Goal: Information Seeking & Learning: Learn about a topic

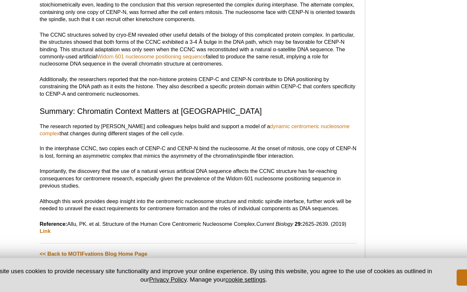
scroll to position [680, 0]
click at [177, 194] on p "Importantly, the discovery that the use of a natural versus artificial DNA sequ…" at bounding box center [198, 200] width 254 height 17
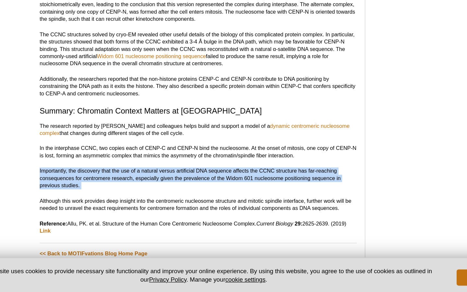
click at [177, 194] on p "Importantly, the discovery that the use of a natural versus artificial DNA sequ…" at bounding box center [198, 200] width 254 height 17
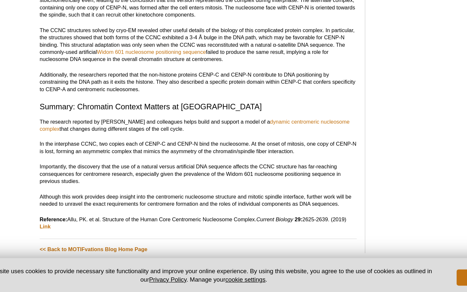
click at [177, 219] on p "Although this work provides deep insight into the centromeric nucleosome struct…" at bounding box center [198, 219] width 254 height 12
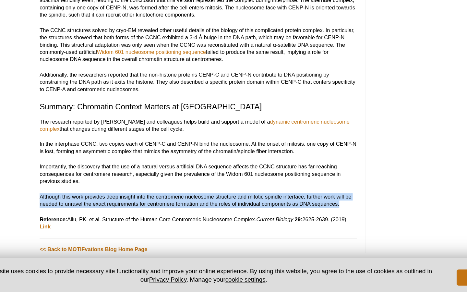
click at [177, 219] on p "Although this work provides deep insight into the centromeric nucleosome struct…" at bounding box center [198, 219] width 254 height 12
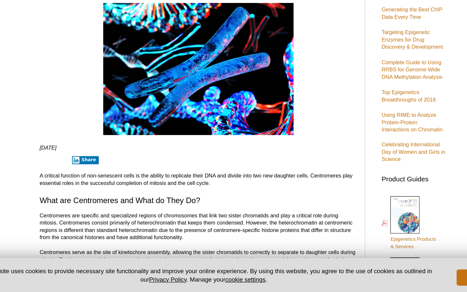
scroll to position [79, 0]
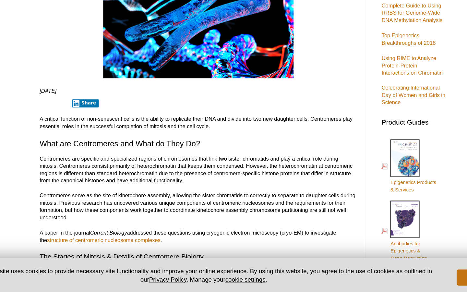
click at [180, 204] on p "Centromeres are specific and specialized regions of chromosomes that link two s…" at bounding box center [198, 193] width 254 height 23
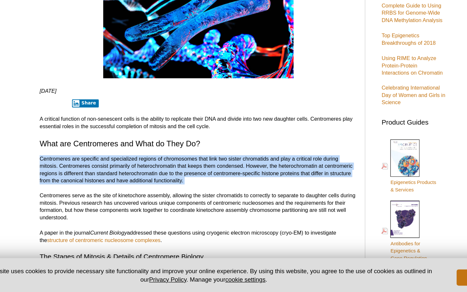
click at [180, 204] on p "Centromeres are specific and specialized regions of chromosomes that link two s…" at bounding box center [198, 193] width 254 height 23
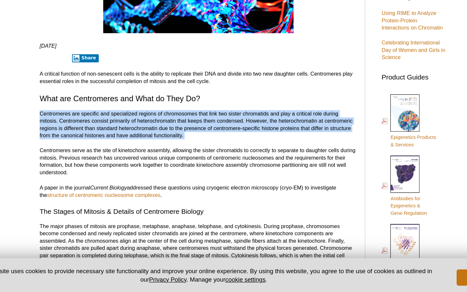
scroll to position [115, 0]
